Goal: Transaction & Acquisition: Purchase product/service

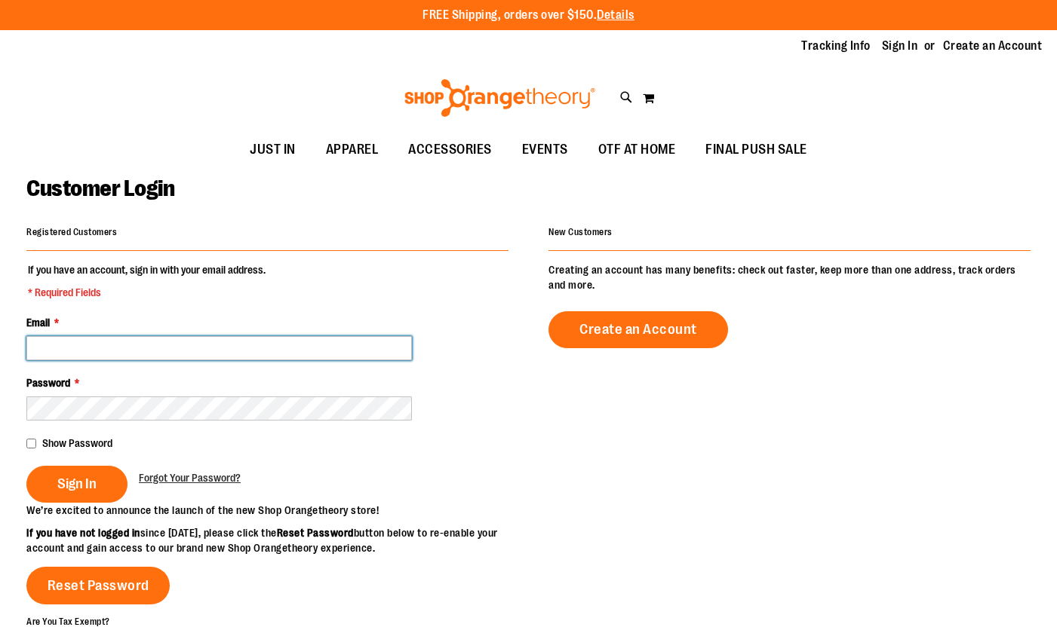
click at [105, 344] on input "Email *" at bounding box center [218, 348] width 385 height 24
type input "**********"
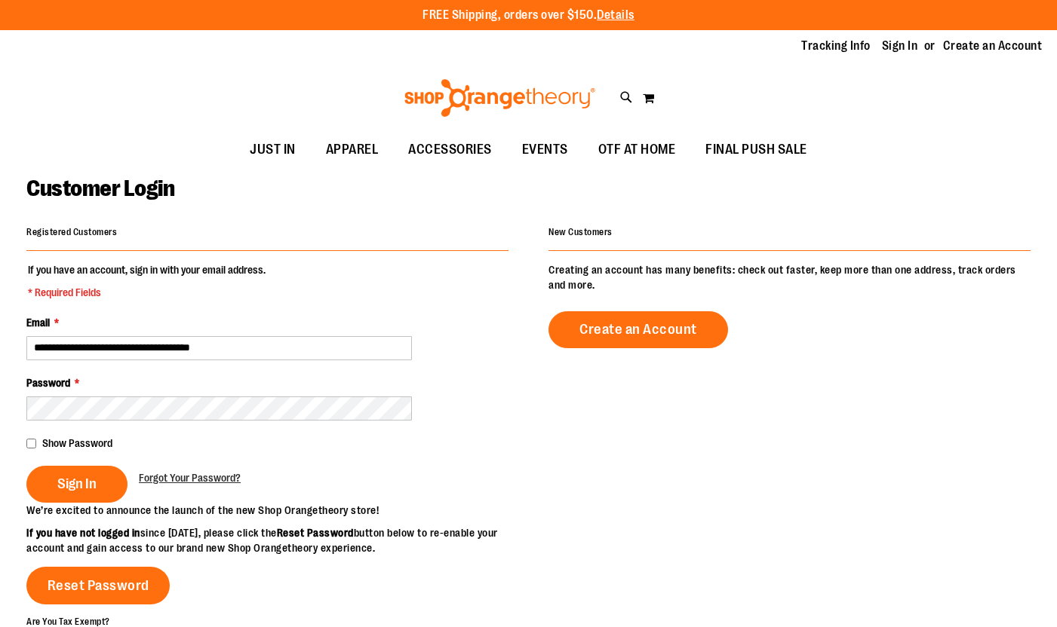
type input "**********"
click at [81, 478] on span "Sign In" at bounding box center [76, 484] width 39 height 17
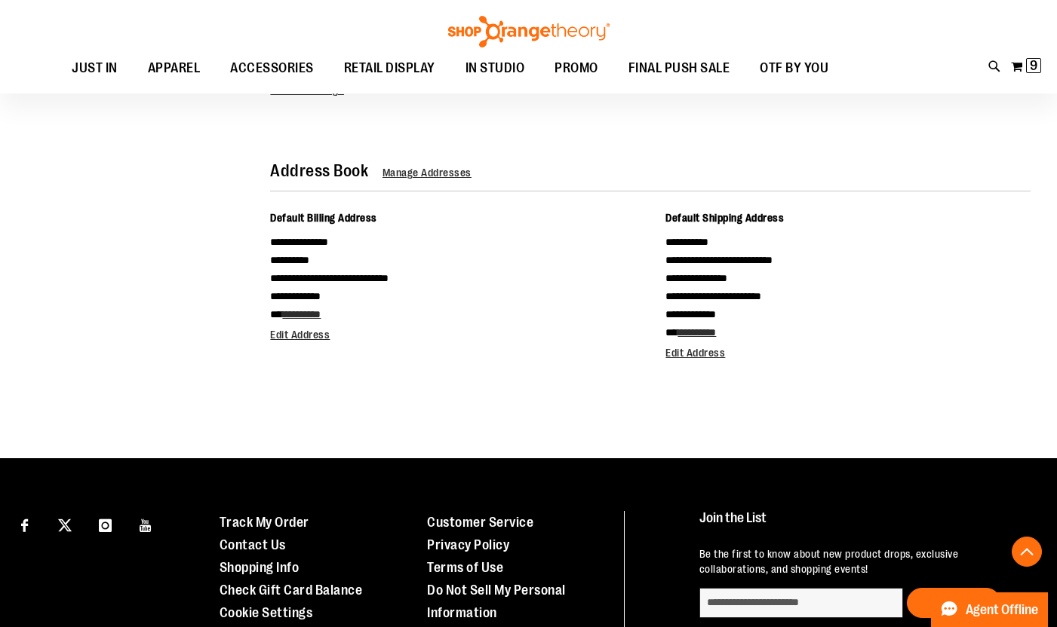
scroll to position [376, 0]
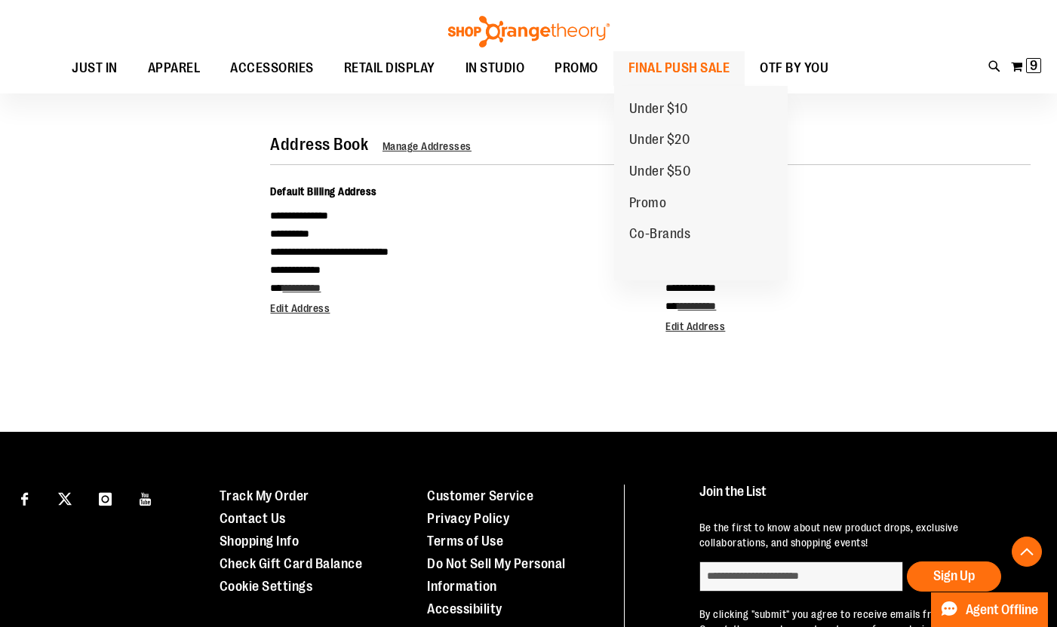
type input "**********"
click at [641, 60] on span "FINAL PUSH SALE" at bounding box center [679, 68] width 102 height 34
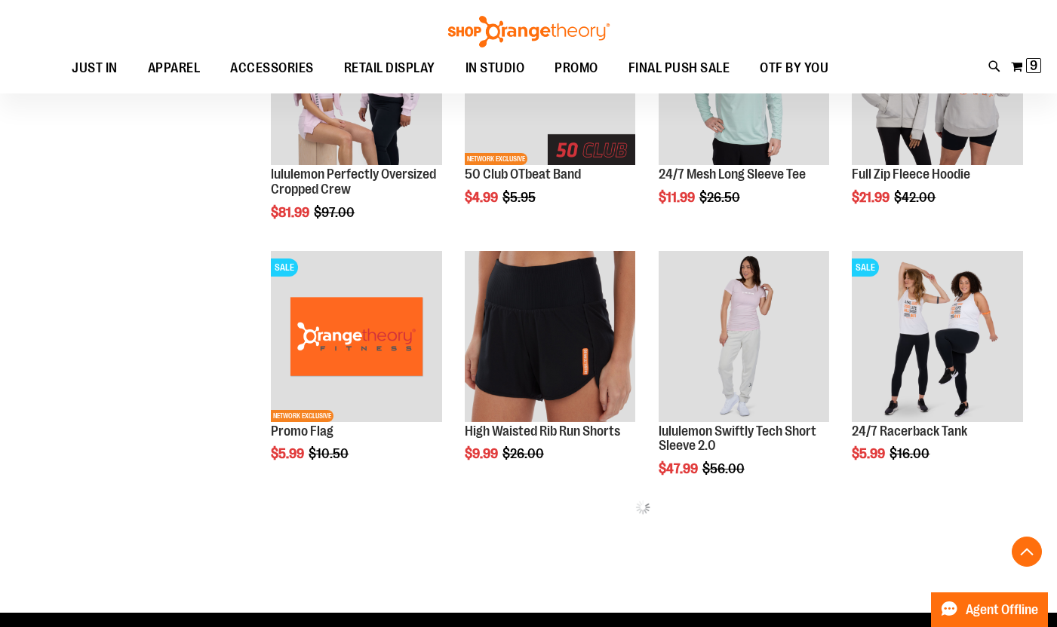
scroll to position [301, 0]
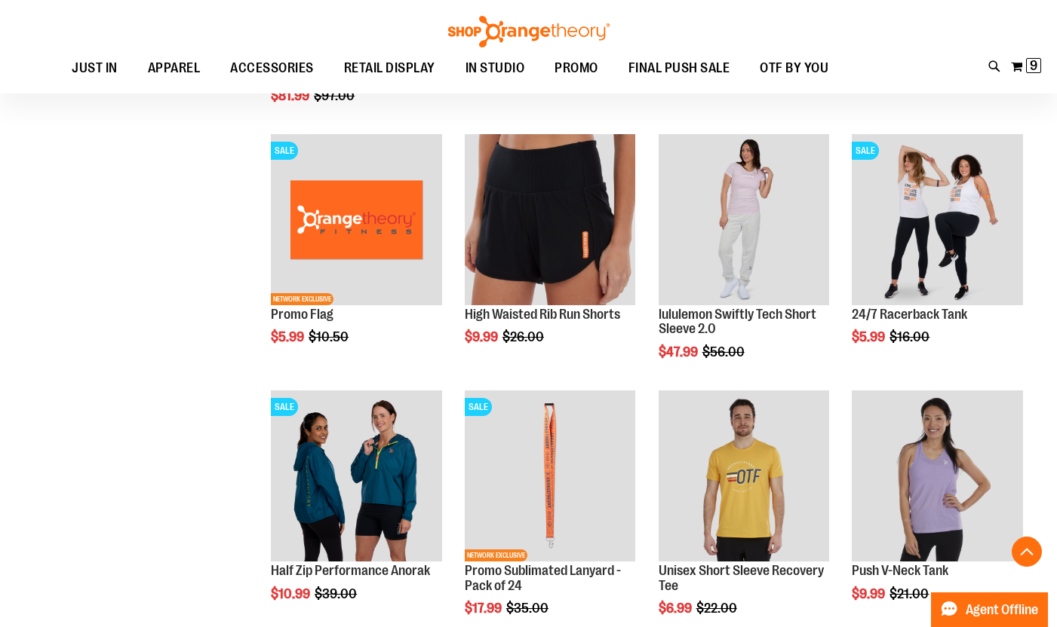
scroll to position [904, 0]
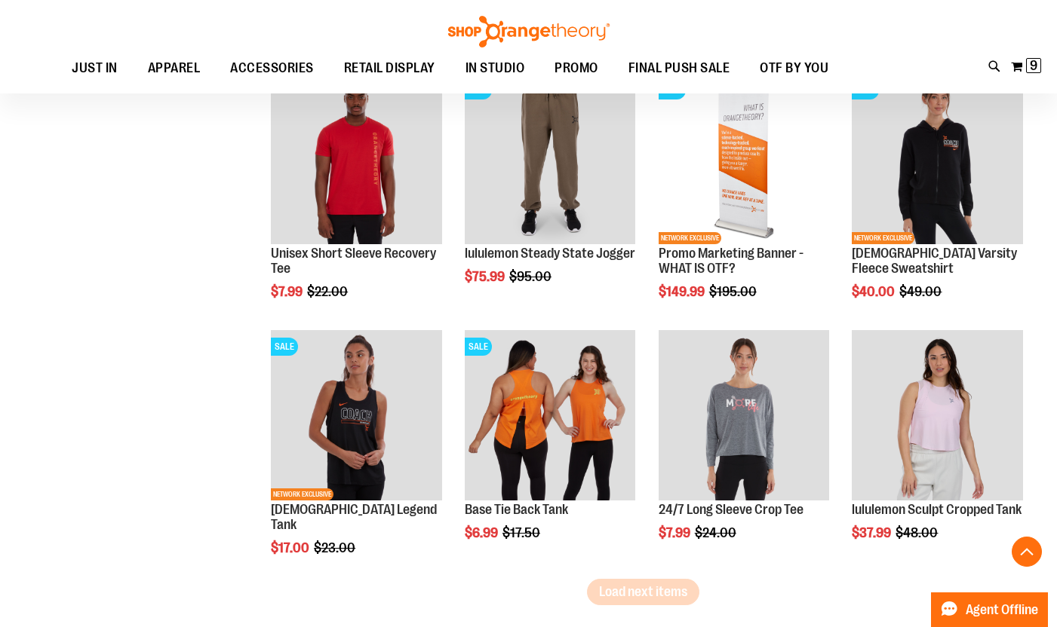
scroll to position [2111, 0]
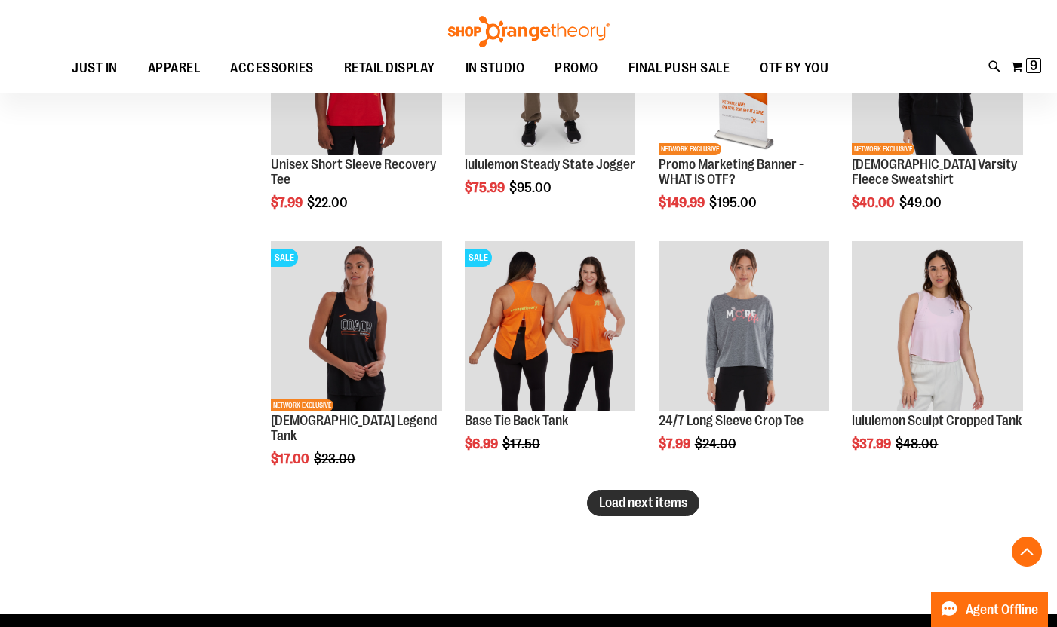
type input "**********"
click at [625, 504] on span "Load next items" at bounding box center [643, 502] width 88 height 15
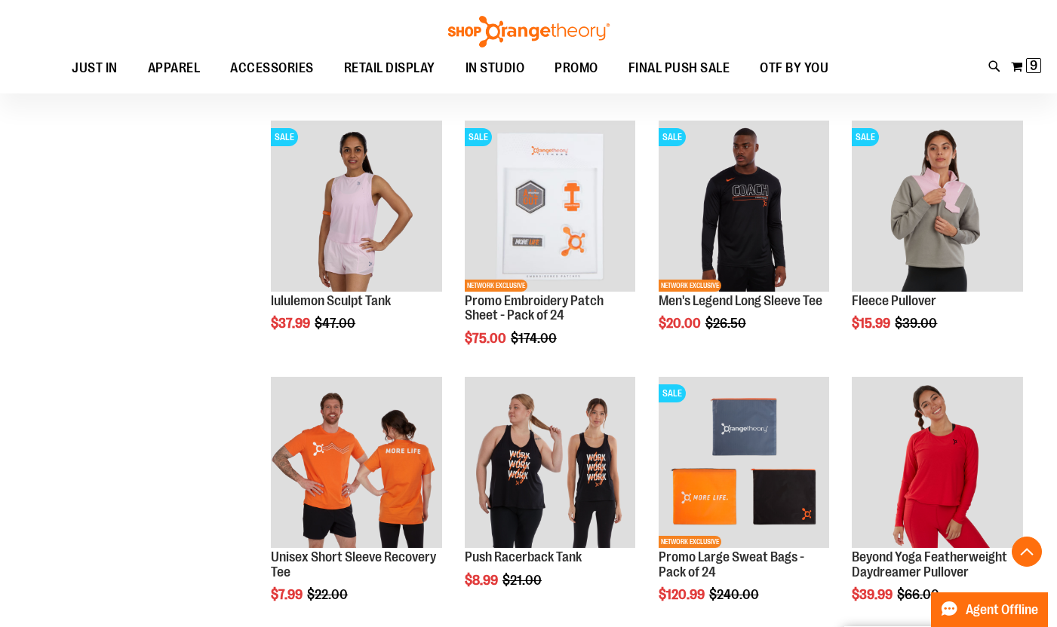
scroll to position [2865, 0]
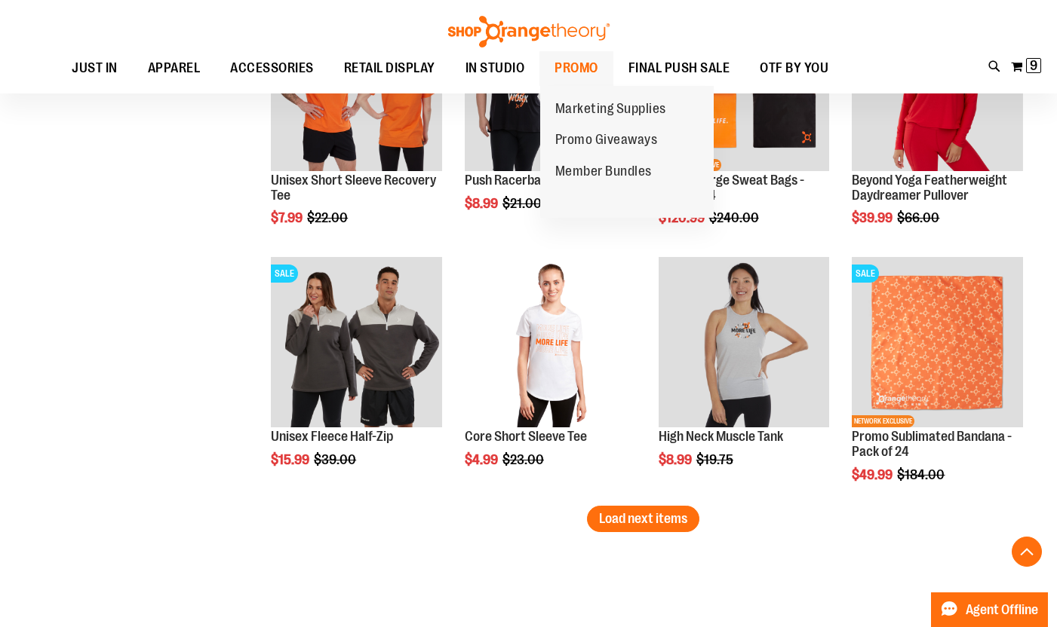
click at [589, 60] on span "PROMO" at bounding box center [576, 68] width 44 height 34
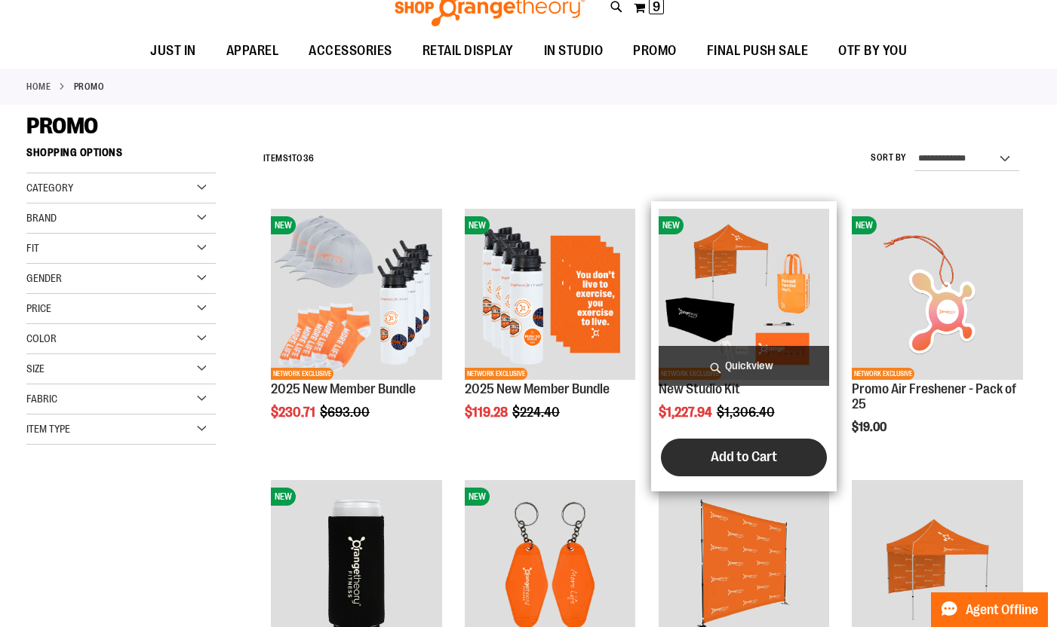
scroll to position [301, 0]
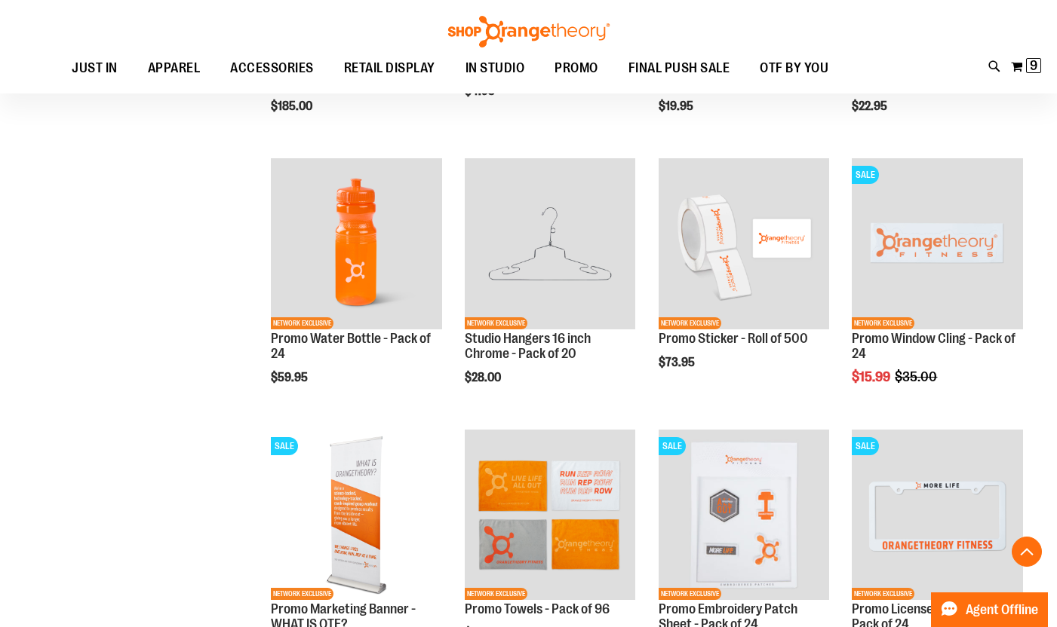
scroll to position [1281, 0]
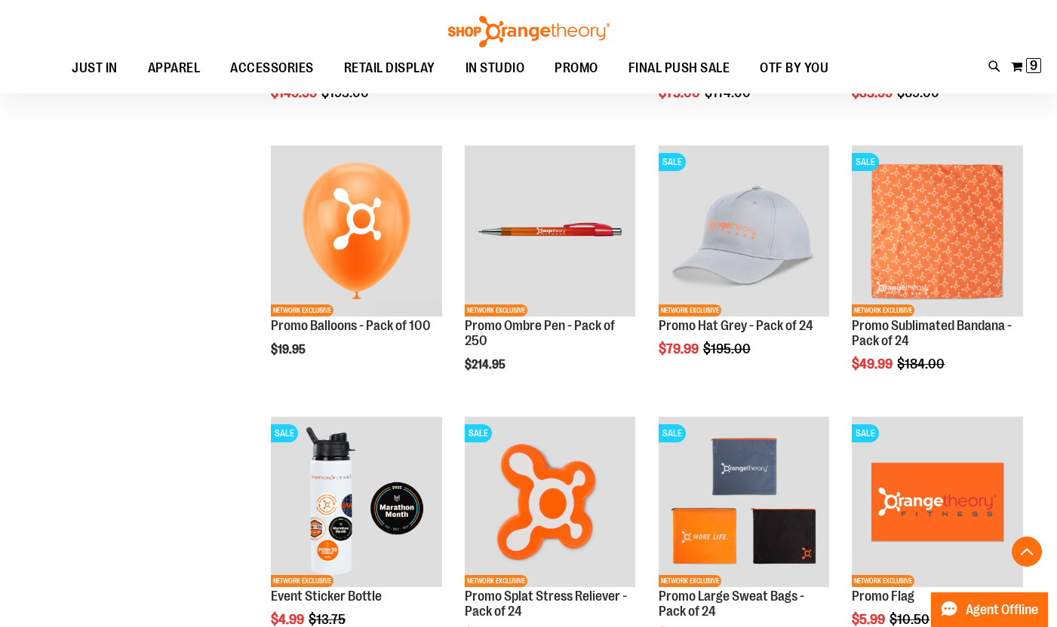
scroll to position [2035, 0]
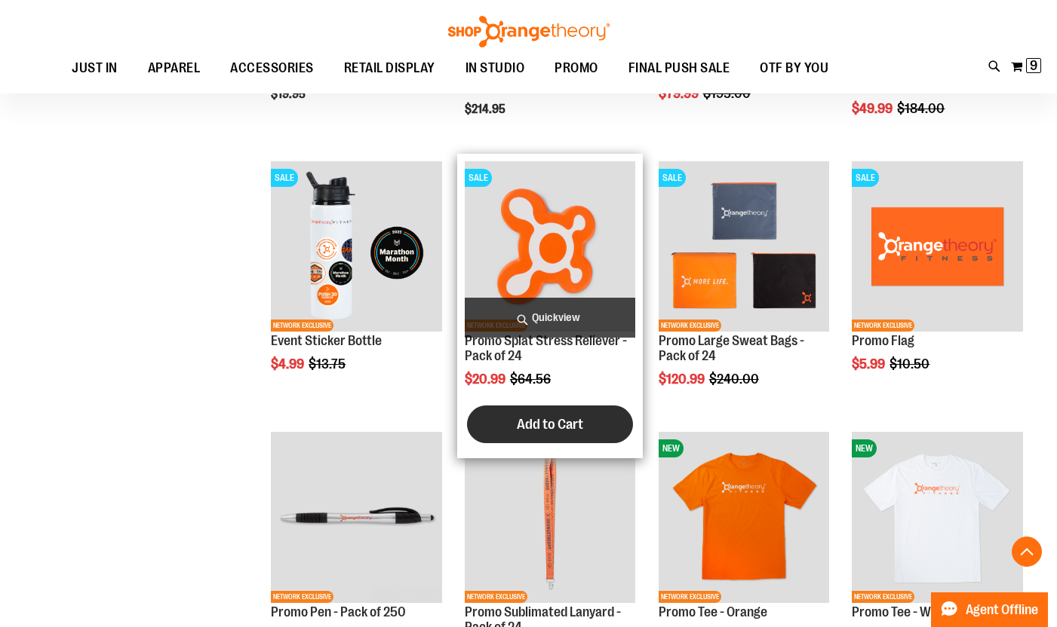
type input "**********"
click at [587, 410] on button "Add to Cart" at bounding box center [550, 425] width 166 height 38
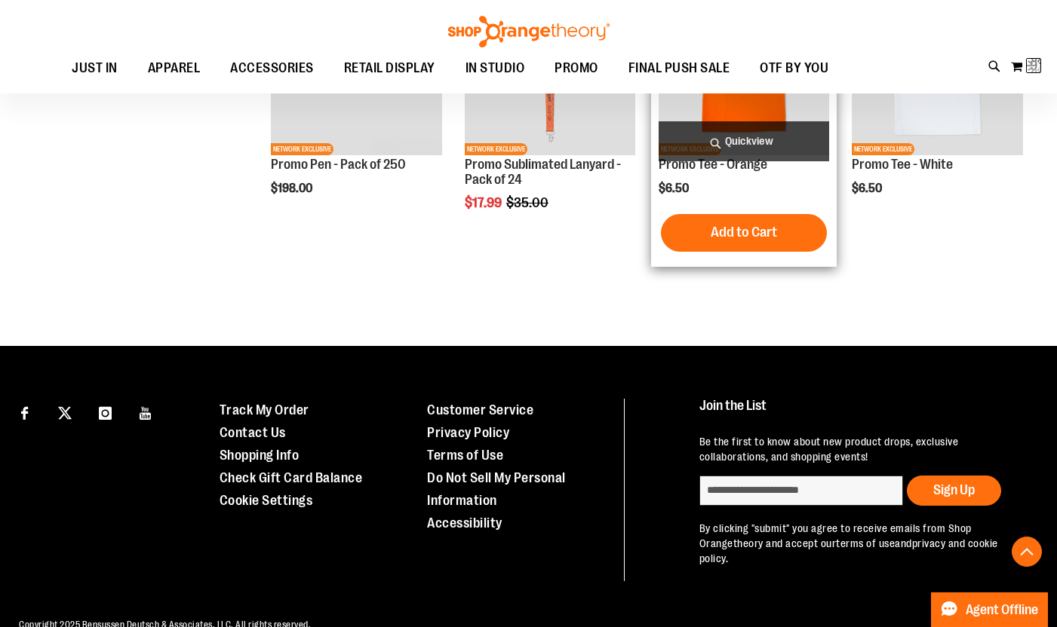
scroll to position [2488, 0]
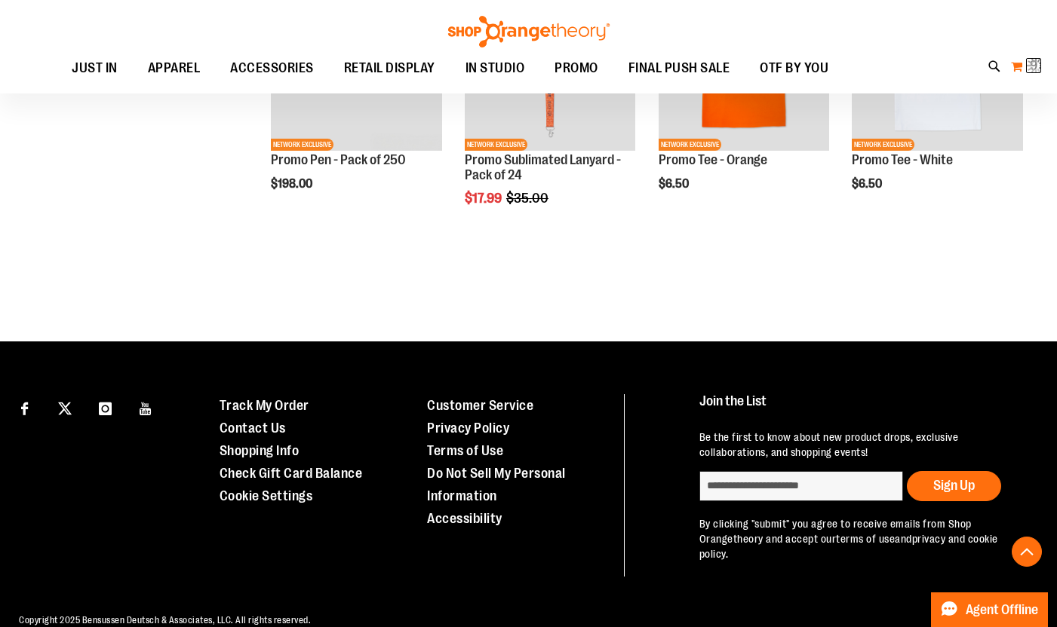
click at [1023, 66] on button "My Cart 9 9 items" at bounding box center [1026, 66] width 32 height 24
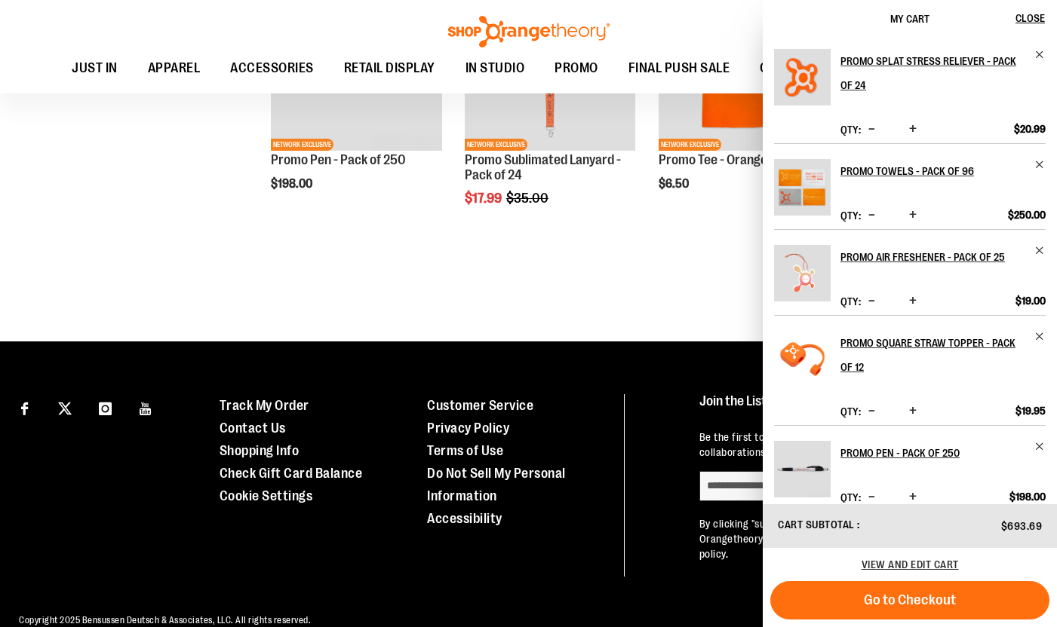
click at [909, 302] on span "Increase product quantity" at bounding box center [913, 300] width 8 height 15
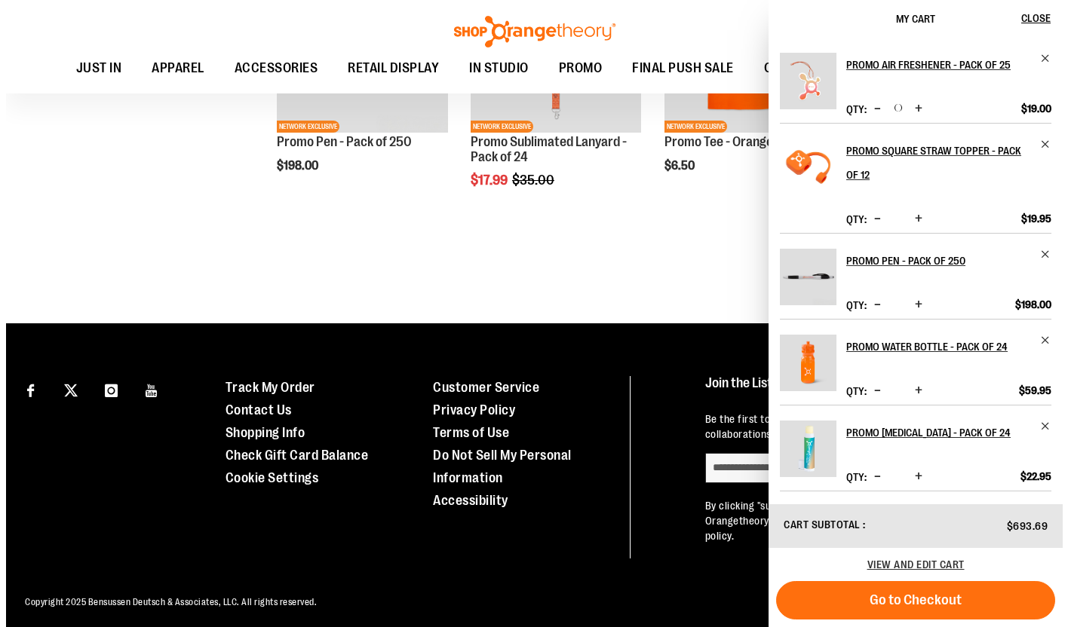
scroll to position [2514, 0]
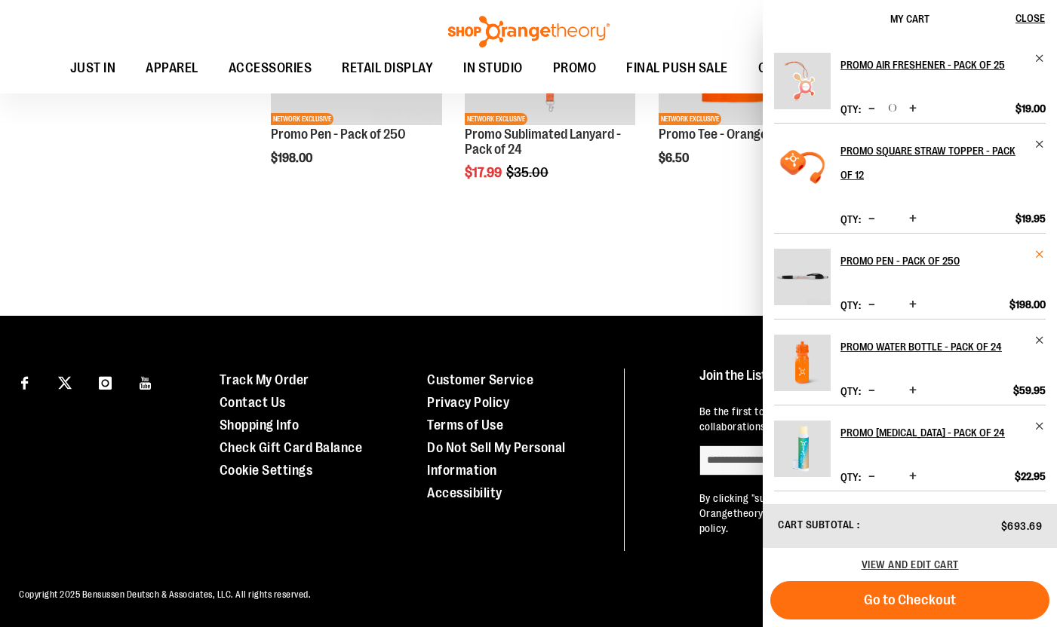
click at [1034, 255] on span "Remove item" at bounding box center [1039, 254] width 11 height 11
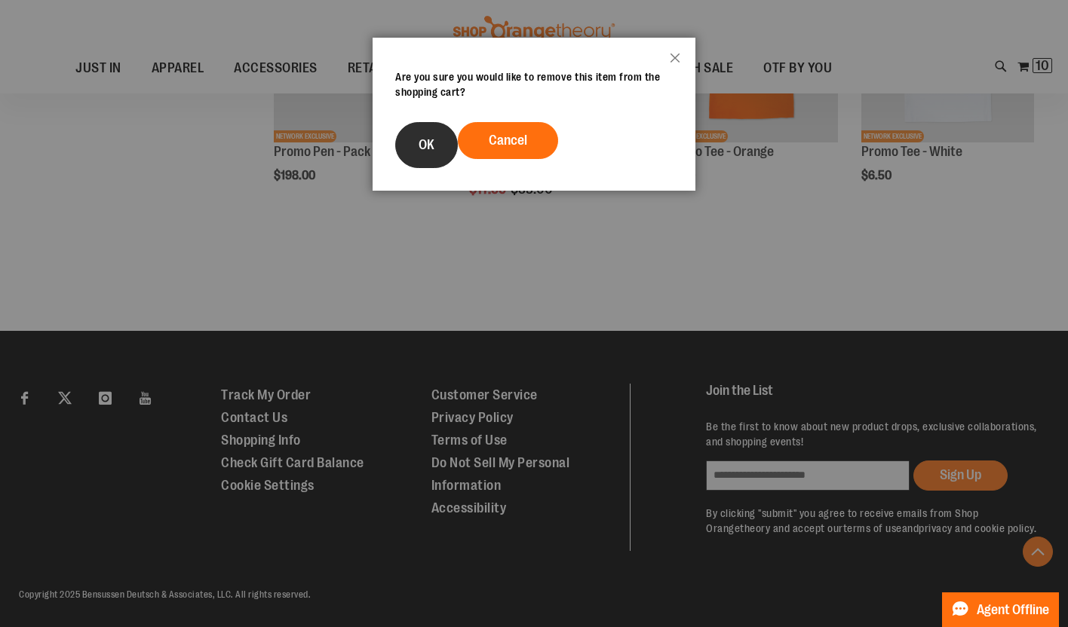
click at [424, 151] on span "OK" at bounding box center [427, 144] width 16 height 15
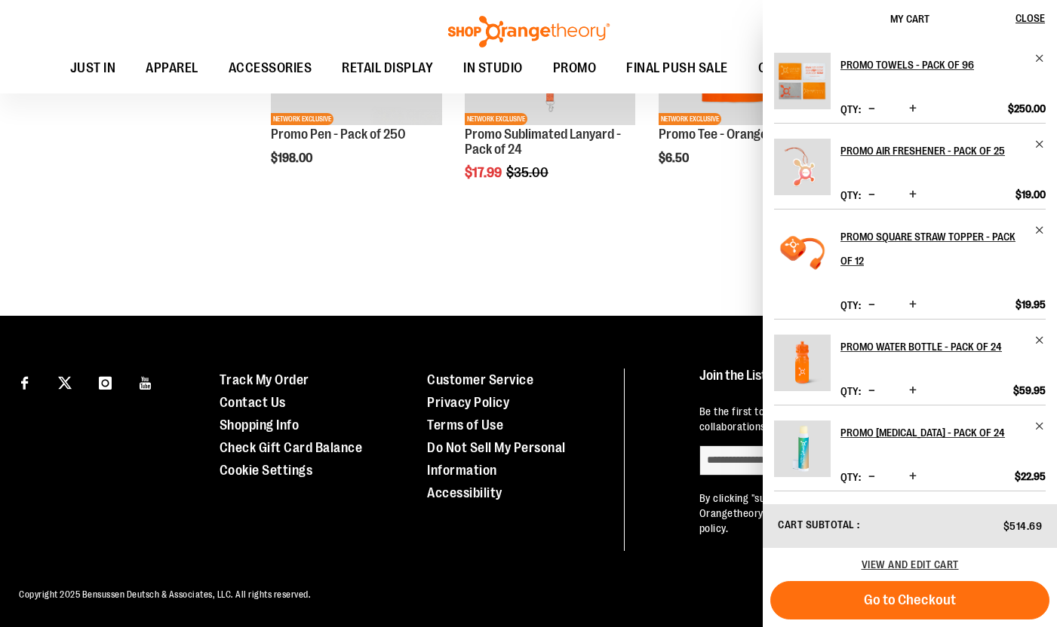
scroll to position [0, 0]
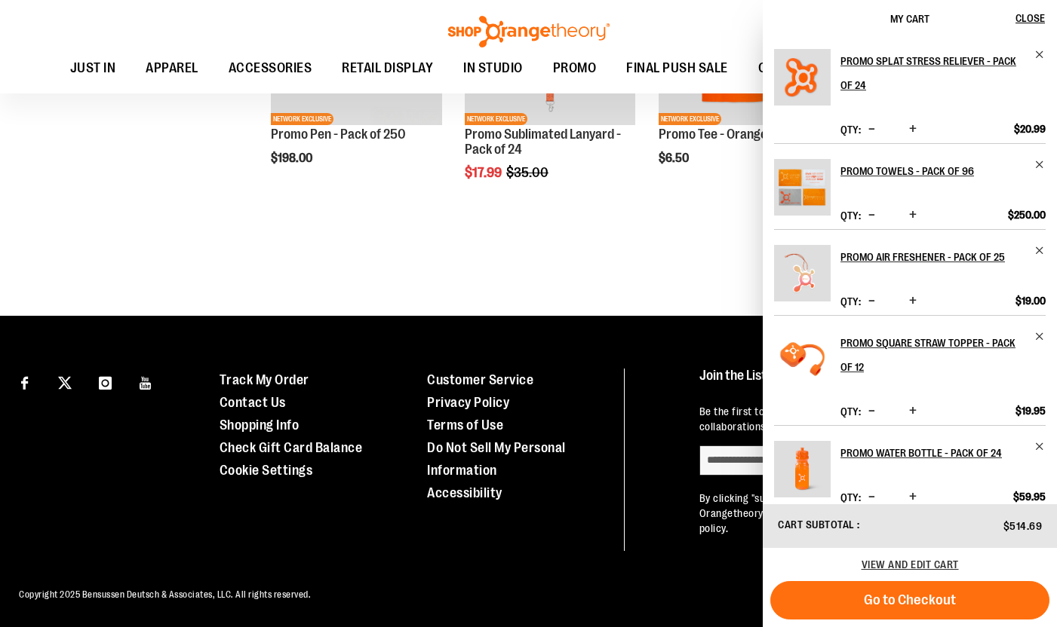
click at [1034, 253] on span "Remove item" at bounding box center [1039, 250] width 11 height 11
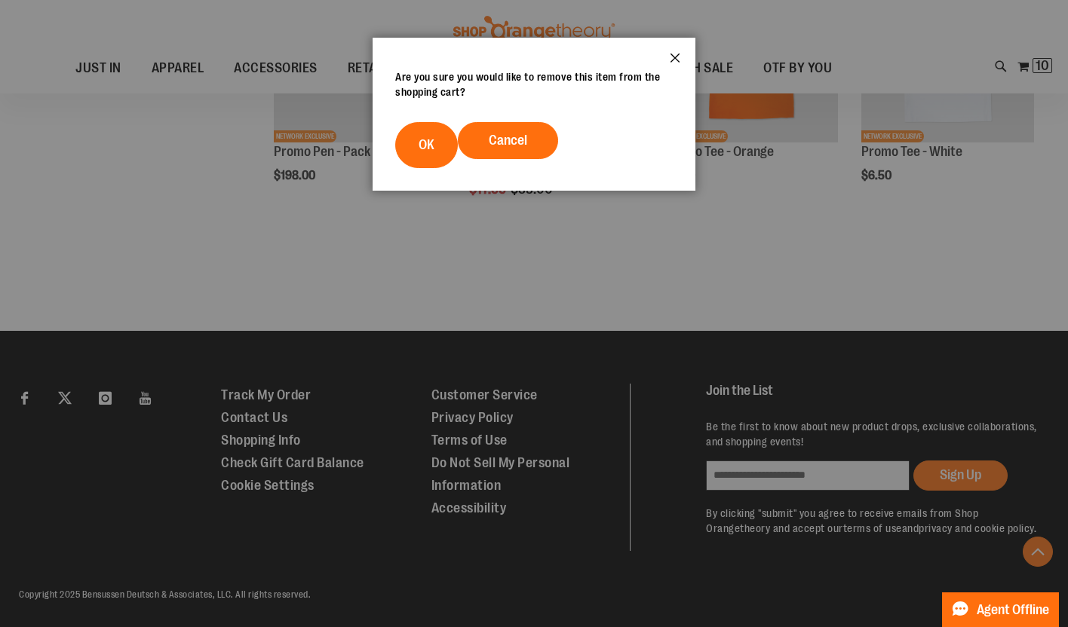
click at [668, 61] on button "Close" at bounding box center [675, 63] width 41 height 50
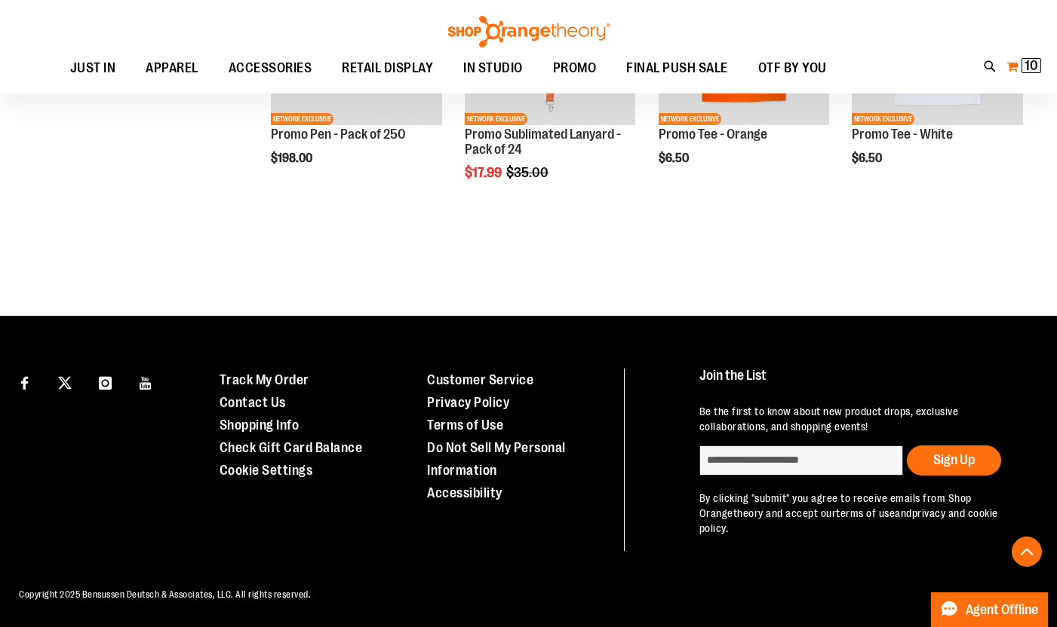
click at [1035, 63] on span "10" at bounding box center [1031, 65] width 14 height 15
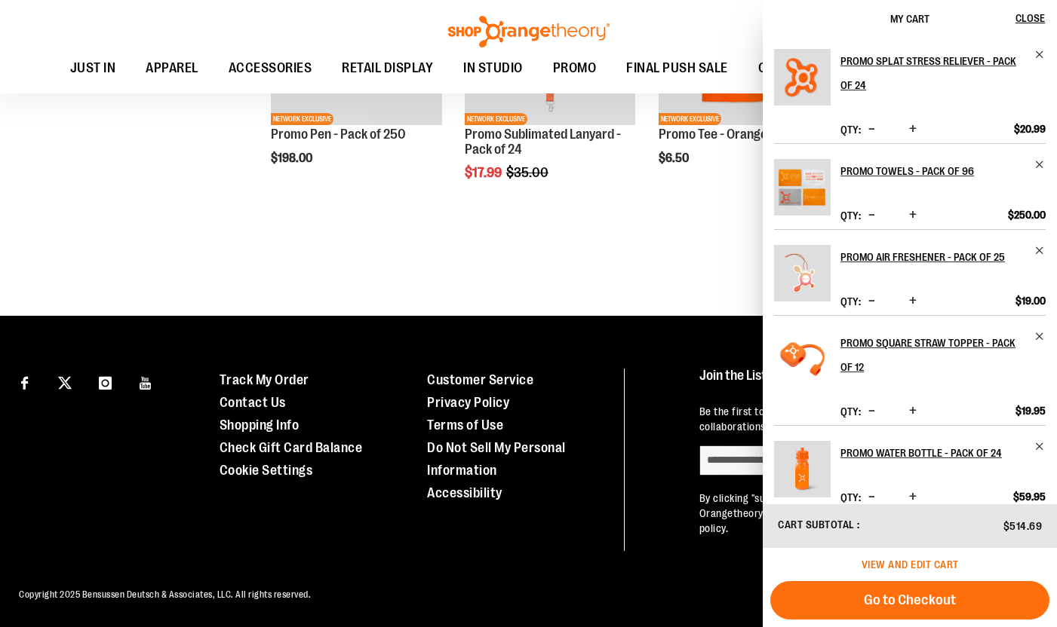
click at [888, 563] on span "View and edit cart" at bounding box center [909, 565] width 97 height 12
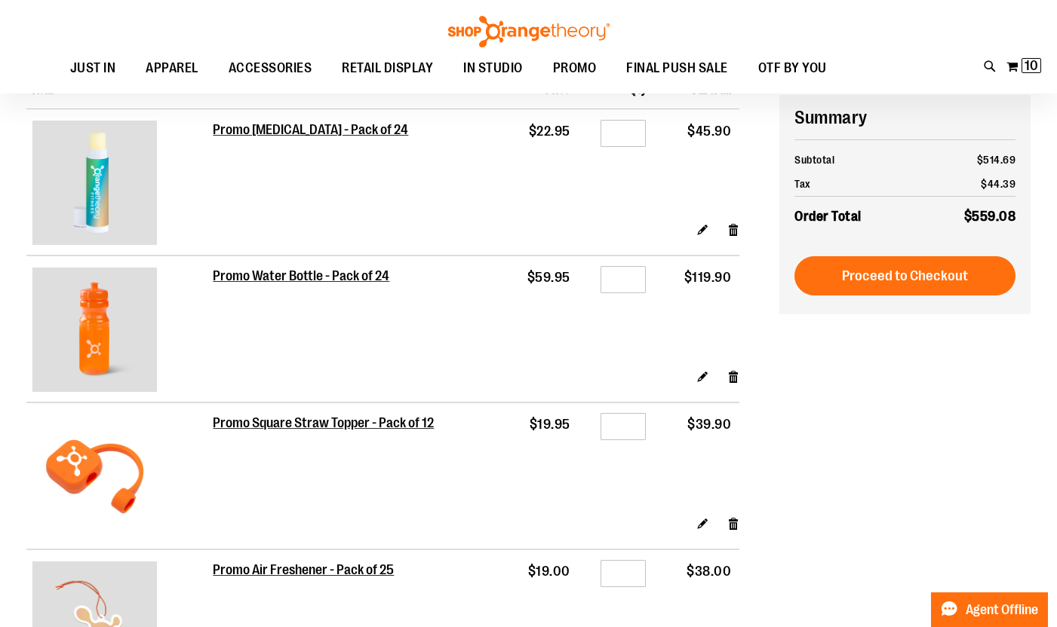
scroll to position [150, 0]
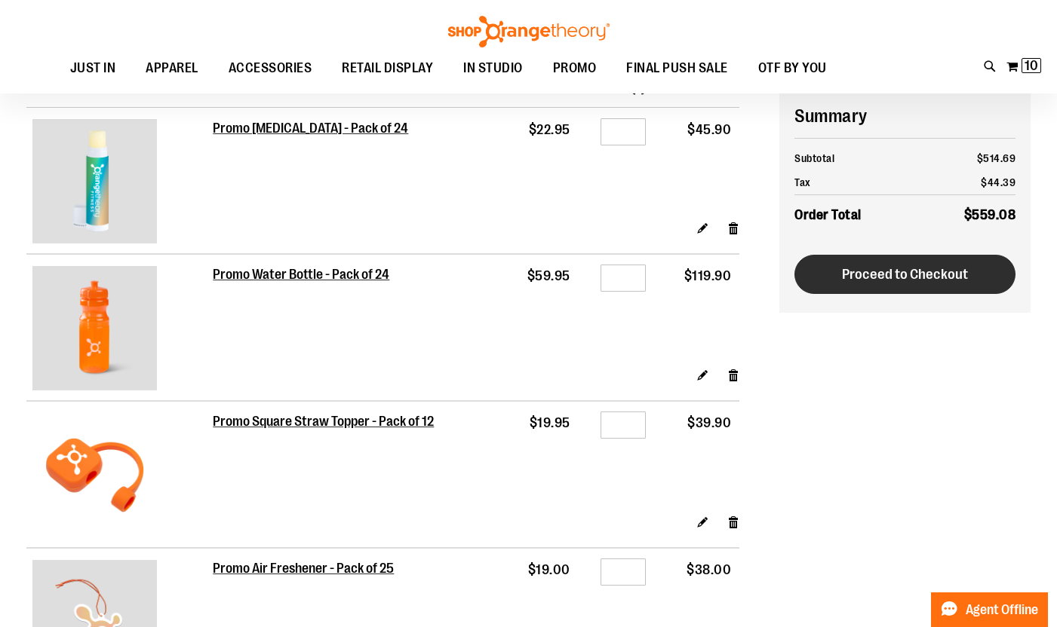
type input "**********"
click at [934, 284] on button "Proceed to Checkout" at bounding box center [904, 274] width 221 height 39
